Goal: Complete application form

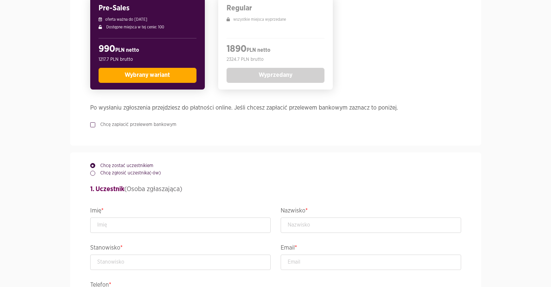
scroll to position [194, 0]
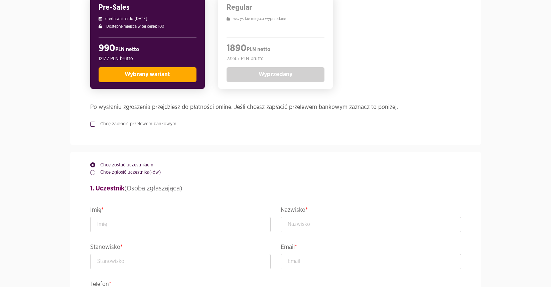
click at [112, 123] on label "Chcę zapłacić przelewem bankowym" at bounding box center [135, 124] width 81 height 7
click at [94, 123] on input "Chcę zapłacić przelewem bankowym" at bounding box center [91, 123] width 3 height 4
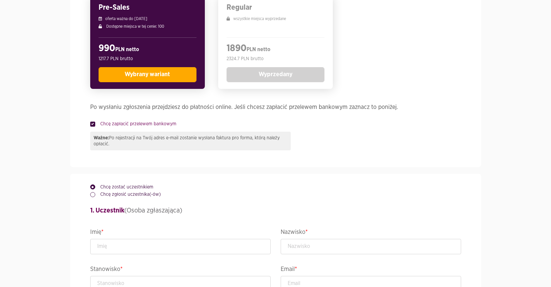
click at [112, 123] on label "Chcę zapłacić przelewem bankowym" at bounding box center [135, 124] width 81 height 7
click at [94, 123] on input "Chcę zapłacić przelewem bankowym" at bounding box center [91, 123] width 3 height 4
checkbox input "false"
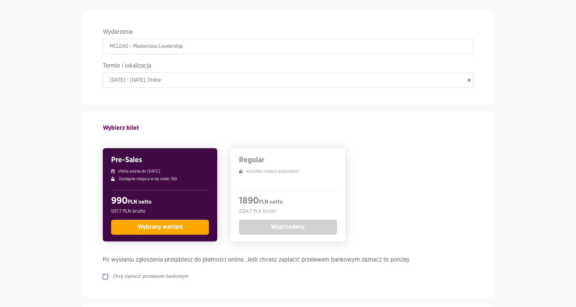
scroll to position [137, 0]
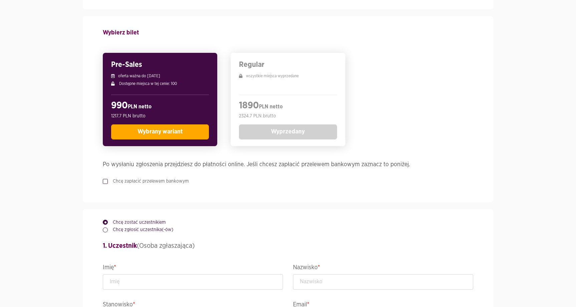
click at [156, 131] on span "Wybrany wariant" at bounding box center [160, 132] width 45 height 6
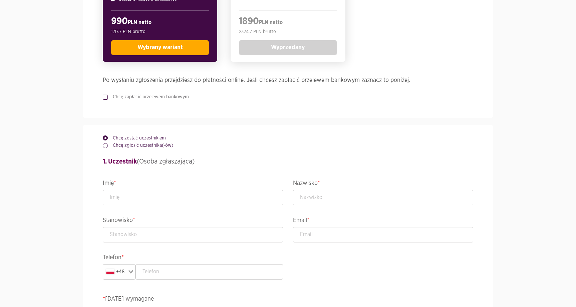
scroll to position [263, 0]
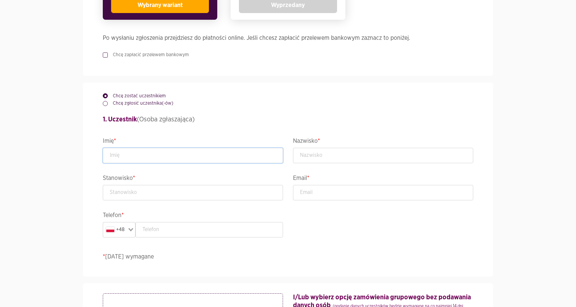
click at [134, 156] on input "text" at bounding box center [193, 155] width 180 height 15
type input "test"
type input "test@test.pl"
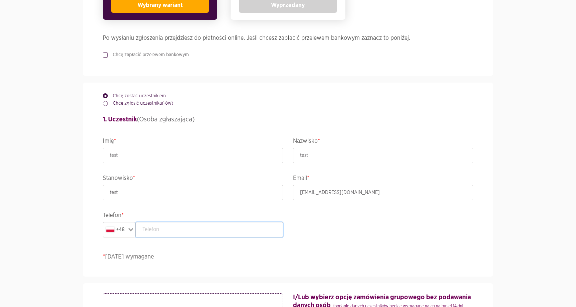
click at [179, 229] on input "text" at bounding box center [210, 229] width 148 height 15
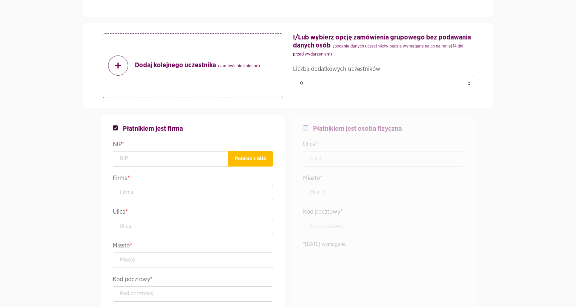
scroll to position [533, 0]
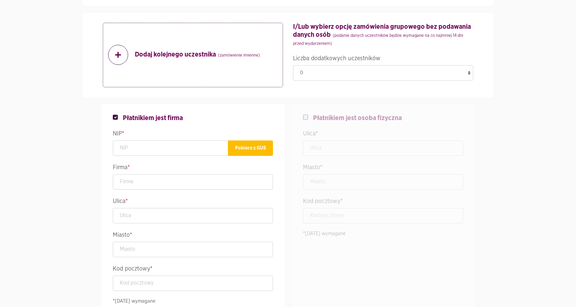
type input "888696998"
click at [308, 114] on label at bounding box center [310, 114] width 5 height 0
checkbox input "false"
checkbox input "true"
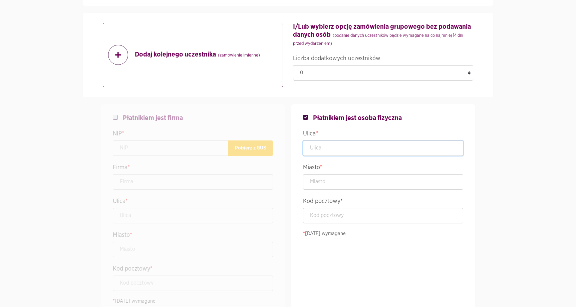
click at [322, 143] on input "text" at bounding box center [383, 147] width 160 height 15
type input "ttttttttt"
click at [340, 182] on input "text" at bounding box center [383, 181] width 160 height 15
type input "tttttttt"
click at [343, 216] on input "text" at bounding box center [383, 215] width 160 height 15
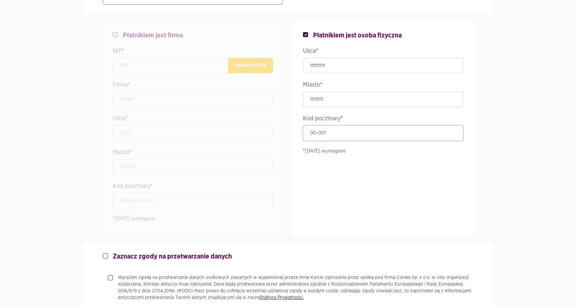
scroll to position [763, 0]
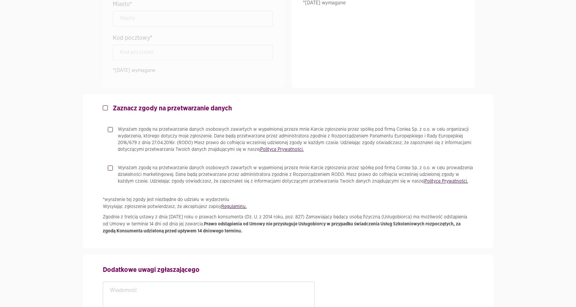
type input "00-001"
click at [121, 134] on p "Wyrażam zgodę na przetwarzanie danych osobowych zawartych w wypełnionej przeze …" at bounding box center [296, 139] width 356 height 27
click at [111, 130] on input "Wyrażam zgodę na przetwarzanie danych osobowych zawartych w wypełnionej przeze …" at bounding box center [109, 128] width 3 height 4
checkbox input "true"
click at [108, 108] on label "Zaznacz zgody na przetwarzanie danych" at bounding box center [170, 108] width 124 height 8
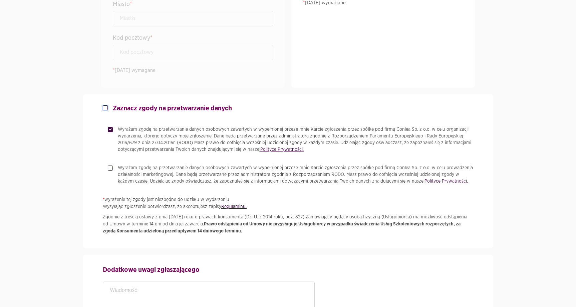
click at [106, 108] on input "Zaznacz zgody na przetwarzanie danych" at bounding box center [104, 106] width 3 height 4
checkbox input "true"
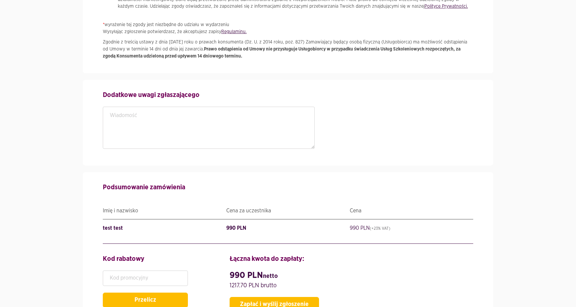
scroll to position [1019, 0]
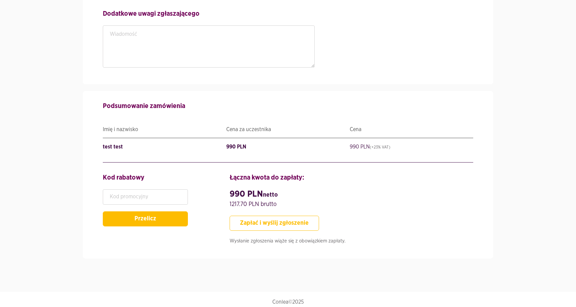
click at [267, 225] on button "Zapłać i wyślij zgłoszenie" at bounding box center [275, 222] width 90 height 15
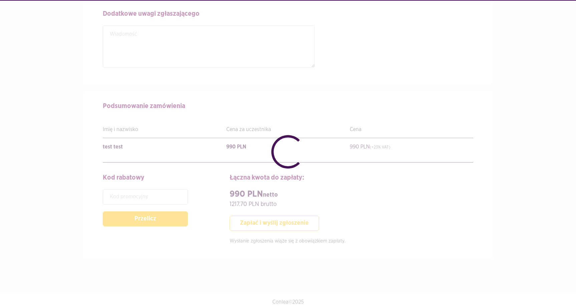
checkbox input "false"
